Goal: Understand site structure: Understand site structure

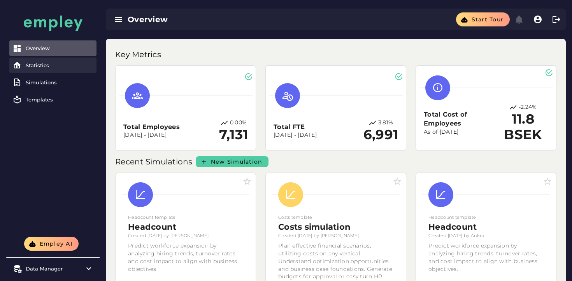
click at [56, 67] on div "Statistics" at bounding box center [60, 65] width 68 height 6
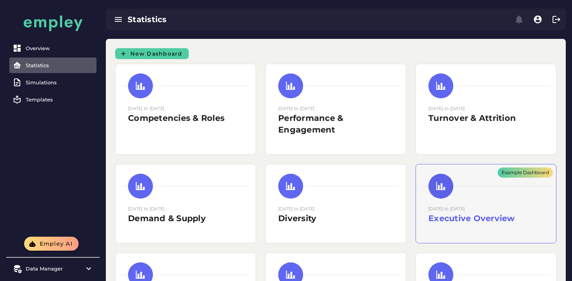
click at [500, 212] on div "Example Dashboard" at bounding box center [486, 204] width 140 height 79
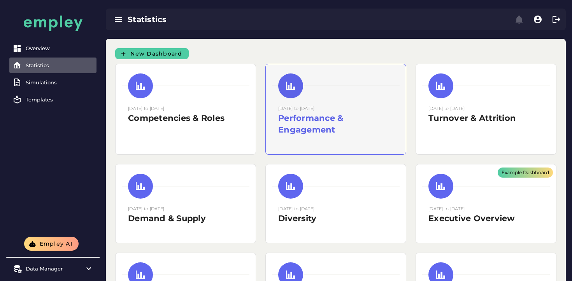
click at [312, 150] on div "15 August 2025 to 15 August 2025 Performance & Engagement" at bounding box center [336, 109] width 140 height 90
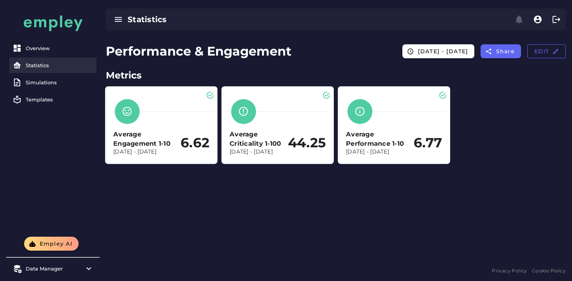
click at [49, 64] on div "Statistics" at bounding box center [60, 65] width 68 height 6
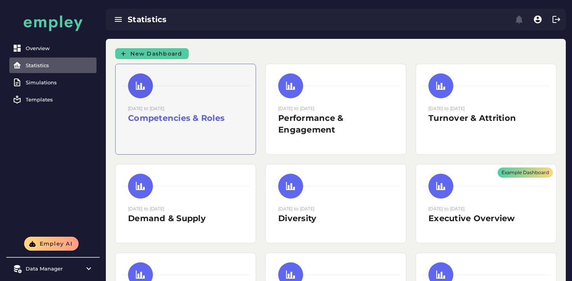
click at [157, 89] on div at bounding box center [186, 86] width 128 height 25
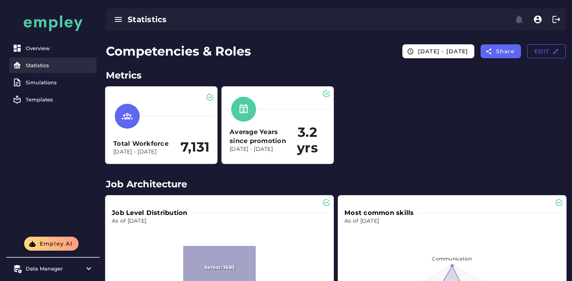
click at [43, 64] on div "Statistics" at bounding box center [60, 65] width 68 height 6
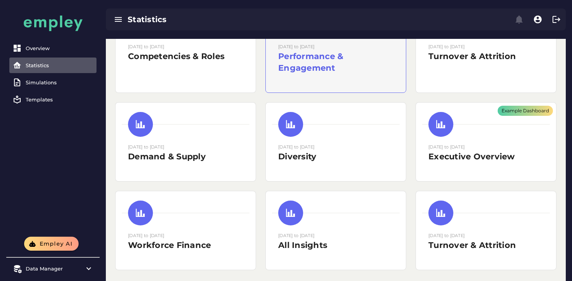
scroll to position [108, 0]
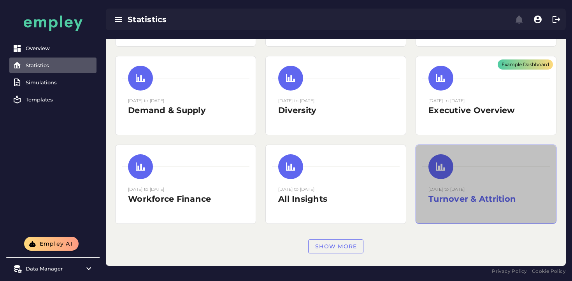
click at [458, 187] on small "31 December 2024 to 30 December 2023" at bounding box center [446, 189] width 36 height 5
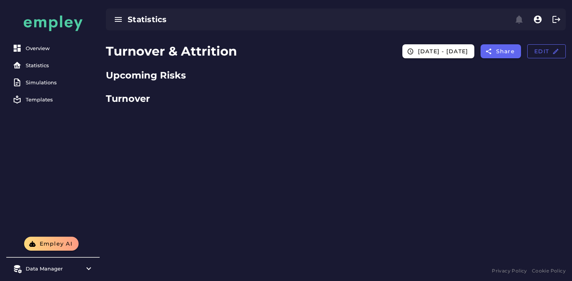
click at [140, 79] on h2 "Upcoming Risks" at bounding box center [336, 75] width 460 height 14
click at [53, 68] on link "Statistics" at bounding box center [52, 66] width 87 height 16
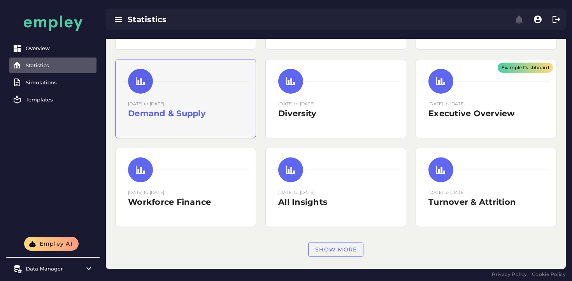
scroll to position [108, 0]
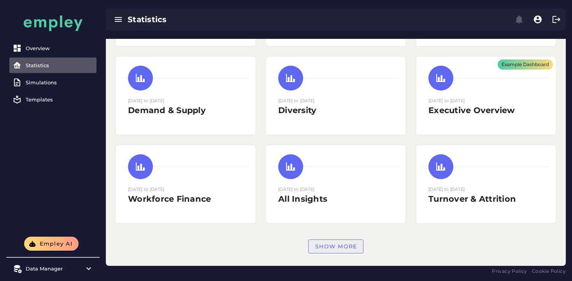
click at [333, 245] on span "Show more" at bounding box center [336, 246] width 42 height 7
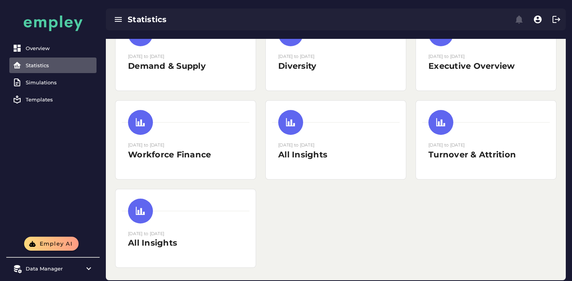
scroll to position [167, 0]
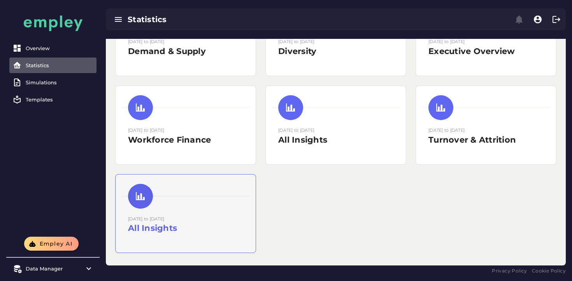
click at [214, 203] on div at bounding box center [186, 196] width 128 height 25
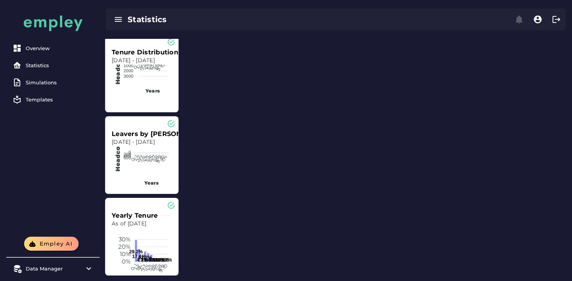
scroll to position [3744, 0]
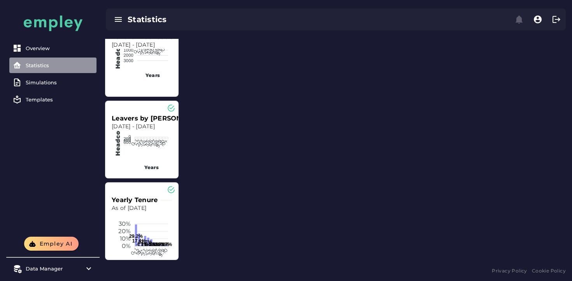
click at [76, 64] on div "Statistics" at bounding box center [60, 65] width 68 height 6
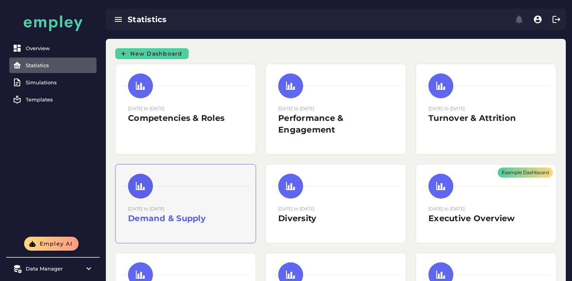
click at [164, 209] on small "[DATE] to [DATE]" at bounding box center [146, 208] width 36 height 5
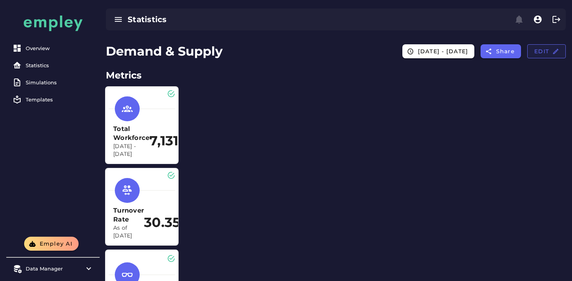
click at [554, 50] on icon "button" at bounding box center [555, 51] width 7 height 7
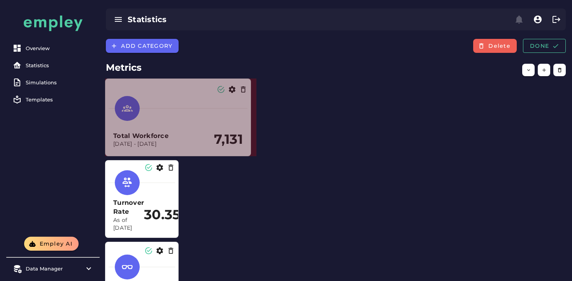
drag, startPoint x: 176, startPoint y: 154, endPoint x: 248, endPoint y: 105, distance: 87.2
click at [248, 105] on section "Total Workforce Dec 31, 2023 - Dec 31, 2024 7,131" at bounding box center [178, 118] width 146 height 78
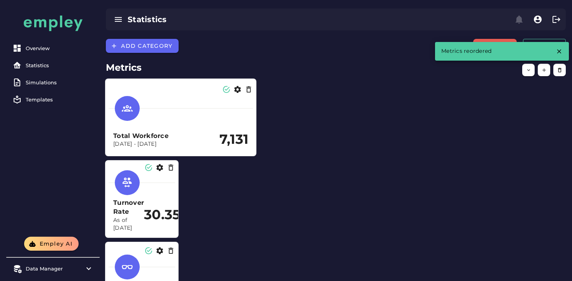
click at [165, 195] on div at bounding box center [142, 182] width 67 height 25
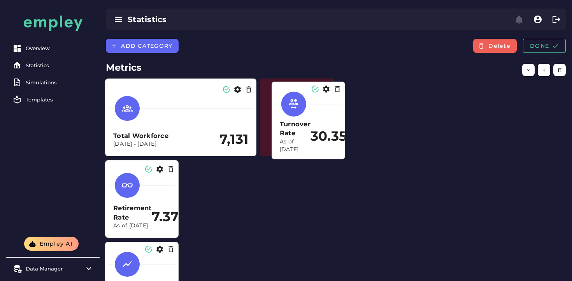
drag, startPoint x: 146, startPoint y: 182, endPoint x: 312, endPoint y: 103, distance: 184.3
click at [312, 103] on div at bounding box center [308, 104] width 67 height 25
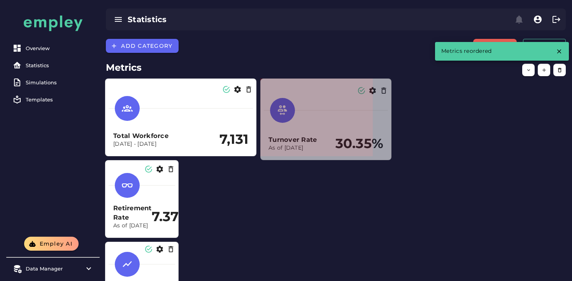
drag, startPoint x: 332, startPoint y: 154, endPoint x: 390, endPoint y: 158, distance: 58.1
click at [390, 158] on span at bounding box center [389, 158] width 4 height 4
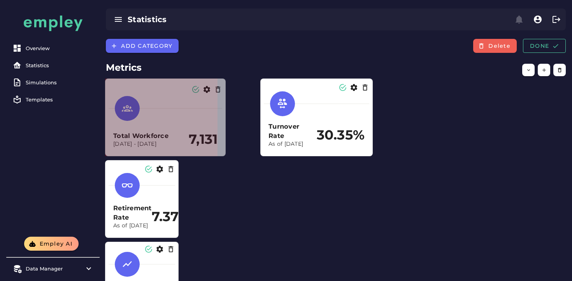
drag, startPoint x: 253, startPoint y: 153, endPoint x: 221, endPoint y: 152, distance: 31.9
click at [222, 153] on span at bounding box center [224, 155] width 4 height 4
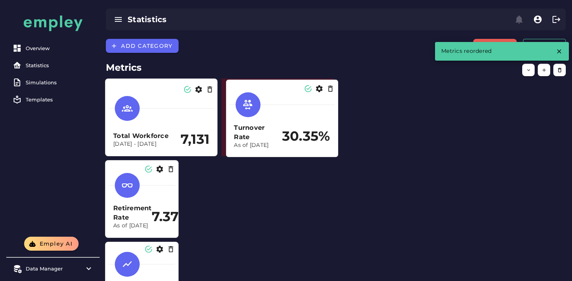
drag, startPoint x: 272, startPoint y: 140, endPoint x: 237, endPoint y: 140, distance: 34.2
click at [237, 142] on p "As of Dec 31, 2024" at bounding box center [258, 146] width 48 height 8
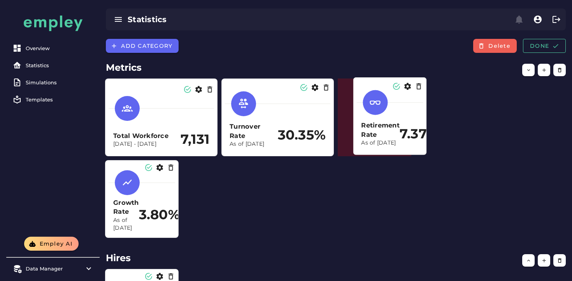
drag, startPoint x: 151, startPoint y: 176, endPoint x: 392, endPoint y: 93, distance: 255.0
click at [392, 93] on div at bounding box center [389, 102] width 67 height 25
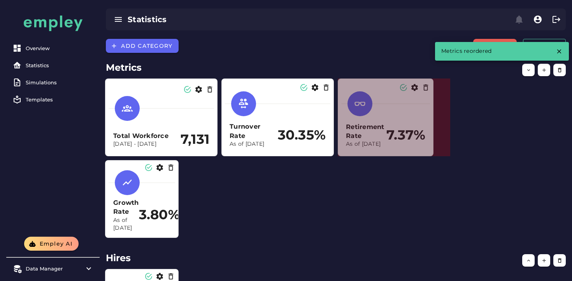
drag, startPoint x: 409, startPoint y: 153, endPoint x: 437, endPoint y: 153, distance: 28.0
click at [433, 153] on span at bounding box center [431, 155] width 4 height 4
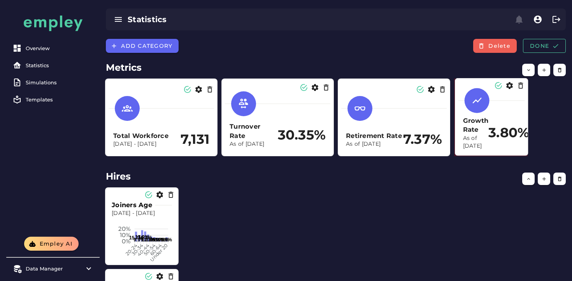
drag, startPoint x: 152, startPoint y: 180, endPoint x: 501, endPoint y: 98, distance: 359.2
click at [501, 98] on div at bounding box center [491, 100] width 67 height 25
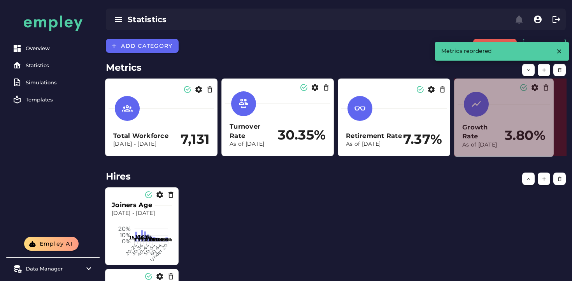
drag, startPoint x: 524, startPoint y: 153, endPoint x: 554, endPoint y: 155, distance: 29.6
click at [554, 155] on span at bounding box center [552, 155] width 4 height 4
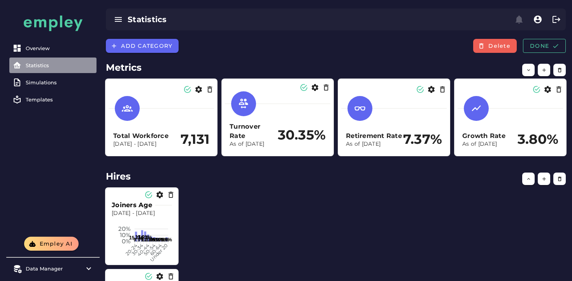
click at [67, 61] on link "Statistics" at bounding box center [52, 66] width 87 height 16
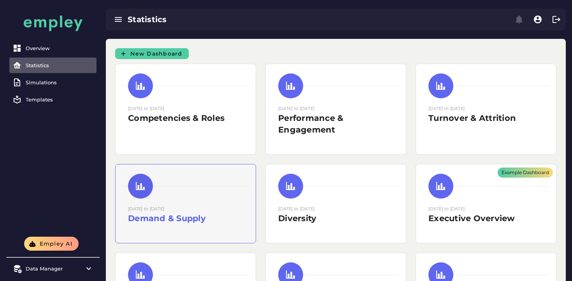
click at [245, 196] on div at bounding box center [186, 186] width 128 height 25
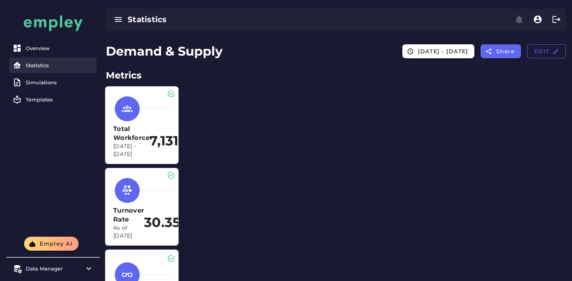
click at [32, 63] on div "Statistics" at bounding box center [60, 65] width 68 height 6
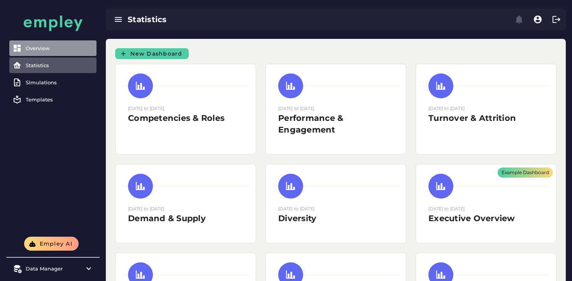
click at [47, 49] on div "Overview" at bounding box center [60, 48] width 68 height 6
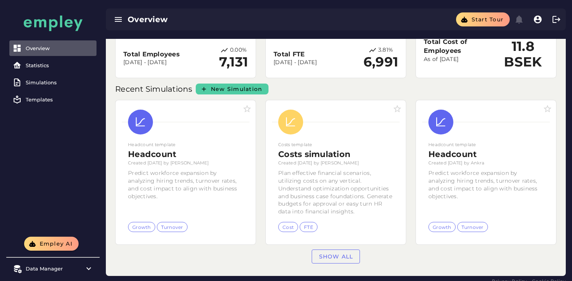
scroll to position [74, 0]
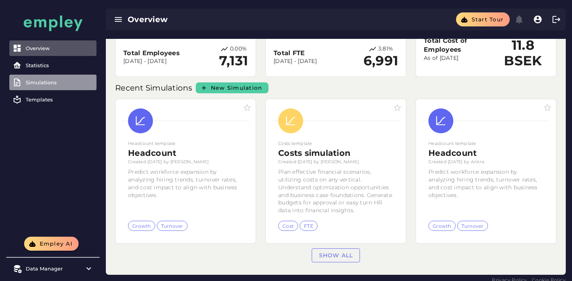
click at [54, 84] on div "Simulations" at bounding box center [60, 82] width 68 height 6
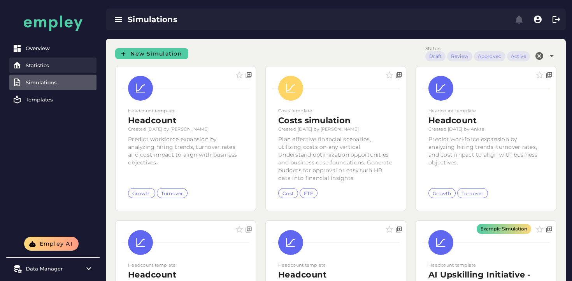
click at [44, 66] on div "Statistics" at bounding box center [60, 65] width 68 height 6
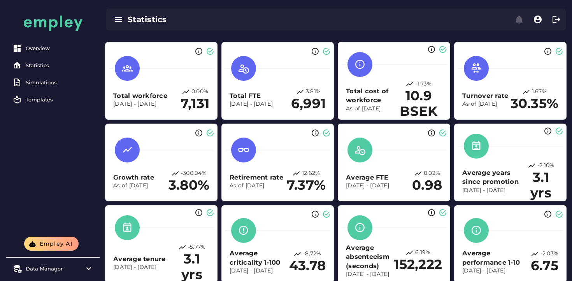
scroll to position [42, 0]
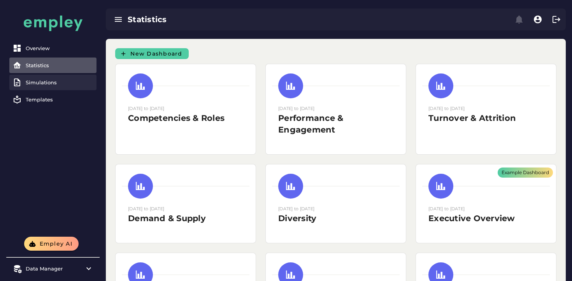
click at [47, 87] on link "Simulations" at bounding box center [52, 83] width 87 height 16
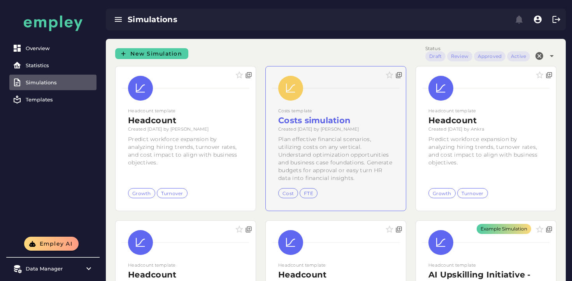
click at [322, 130] on div at bounding box center [336, 139] width 140 height 144
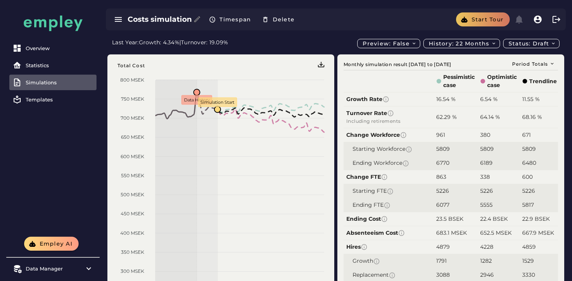
click at [492, 18] on span "Start tour" at bounding box center [487, 19] width 33 height 7
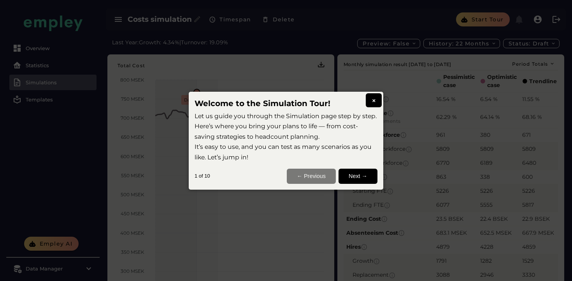
click at [356, 173] on button "Next →" at bounding box center [357, 176] width 39 height 15
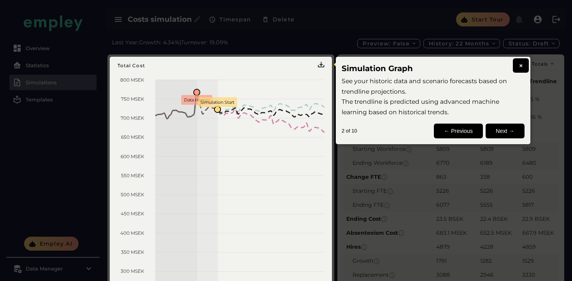
click at [516, 128] on button "Next →" at bounding box center [505, 131] width 39 height 15
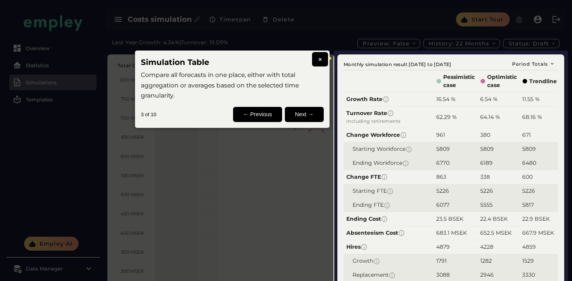
click at [304, 116] on button "Next →" at bounding box center [304, 114] width 39 height 15
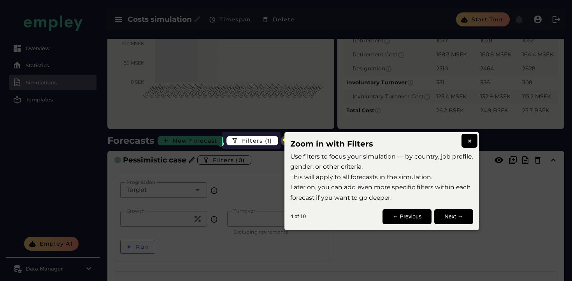
click at [445, 213] on button "Next →" at bounding box center [453, 216] width 39 height 15
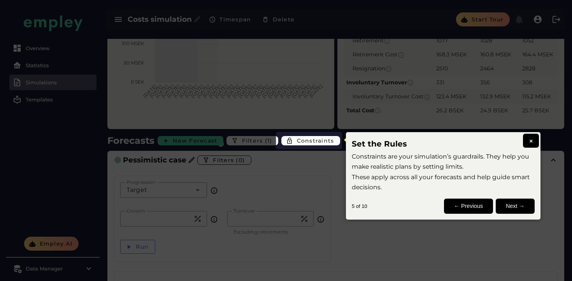
click at [503, 206] on button "Next →" at bounding box center [515, 206] width 39 height 15
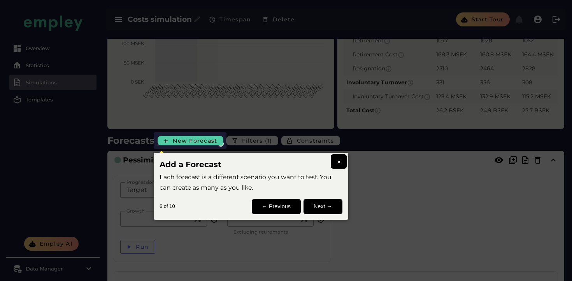
click at [328, 209] on button "Next →" at bounding box center [322, 206] width 39 height 15
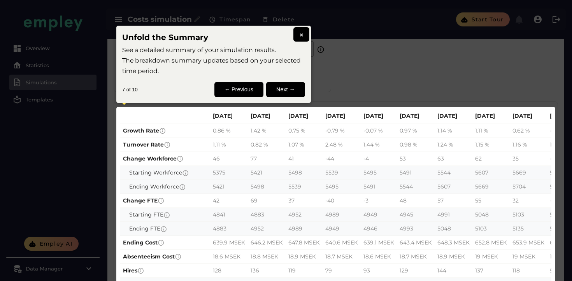
scroll to position [470, 0]
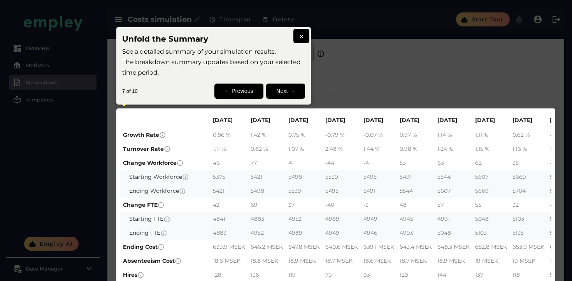
click at [286, 97] on button "Next →" at bounding box center [285, 91] width 39 height 15
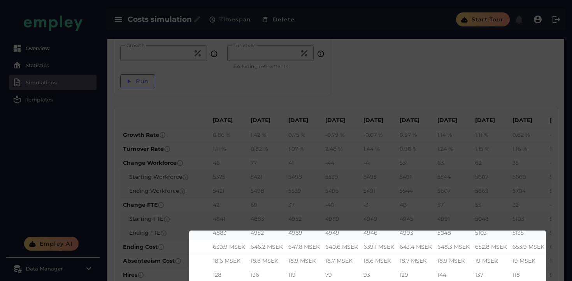
scroll to position [324, 0]
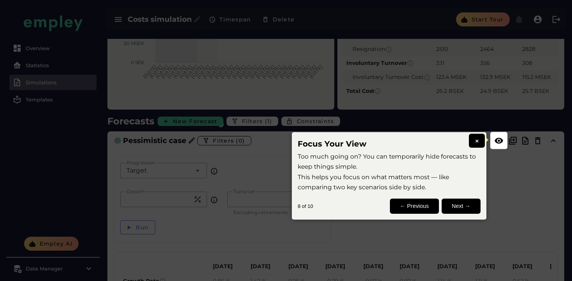
click at [464, 203] on button "Next →" at bounding box center [461, 206] width 39 height 15
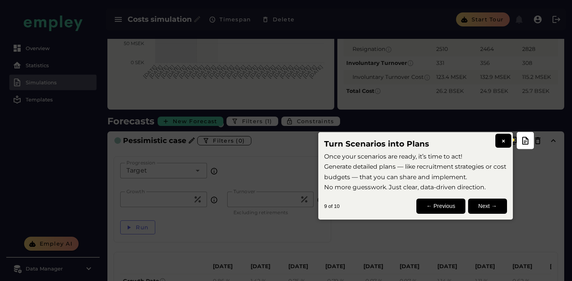
click at [502, 208] on button "Next →" at bounding box center [487, 206] width 39 height 15
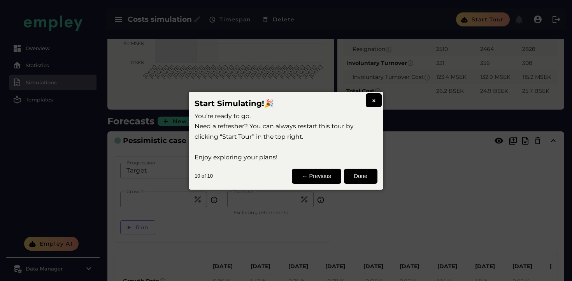
click at [363, 174] on button "Done" at bounding box center [360, 176] width 33 height 15
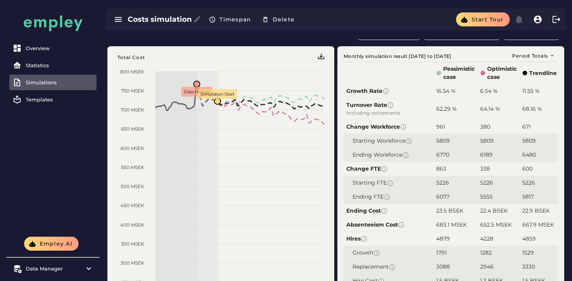
scroll to position [0, 0]
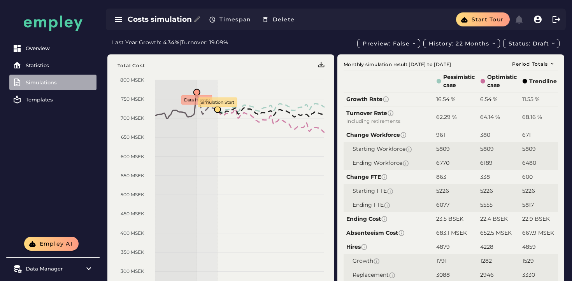
click at [86, 82] on div "Simulations" at bounding box center [60, 82] width 68 height 6
